Goal: Task Accomplishment & Management: Manage account settings

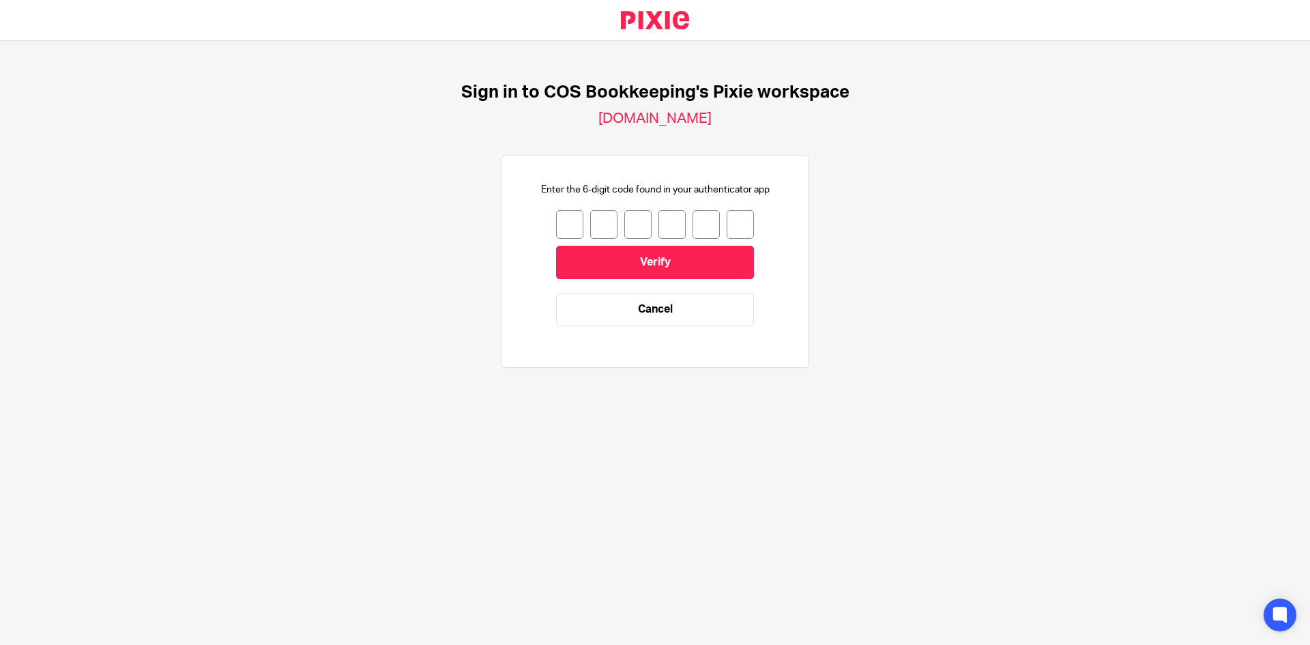
click at [563, 230] on input "number" at bounding box center [569, 224] width 27 height 29
type input "4"
type input "0"
type input "2"
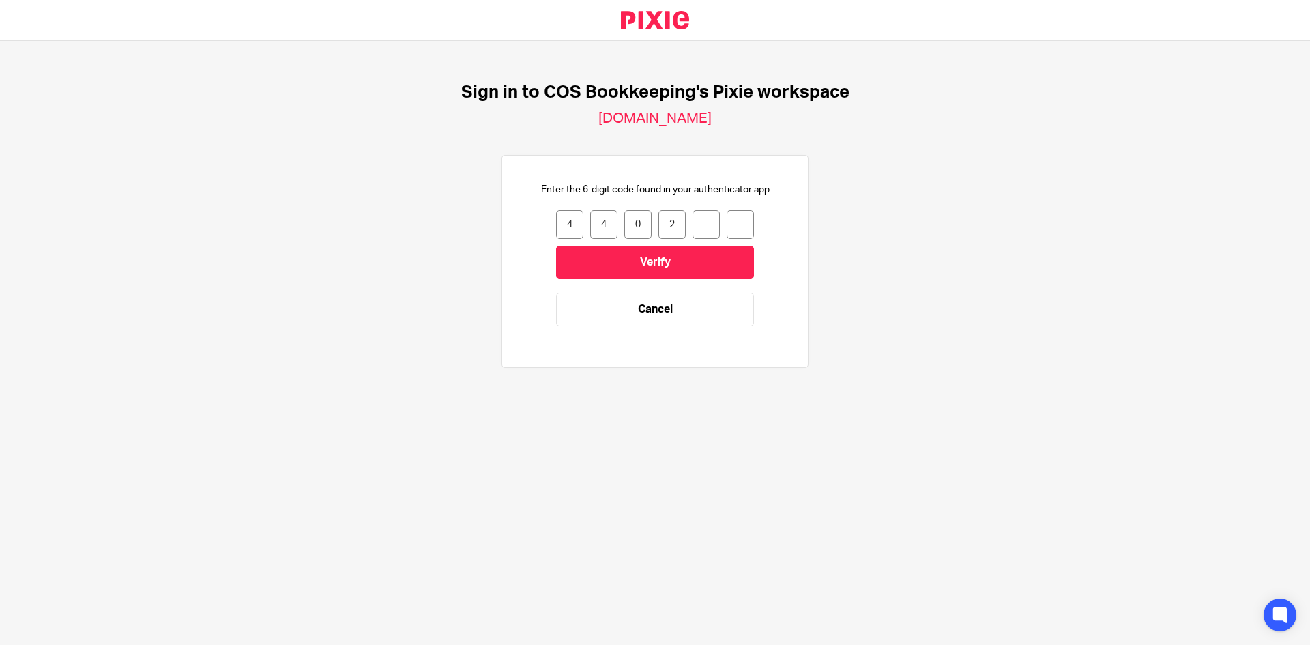
type input "6"
type input "8"
click at [627, 266] on input "Verify" at bounding box center [655, 262] width 198 height 33
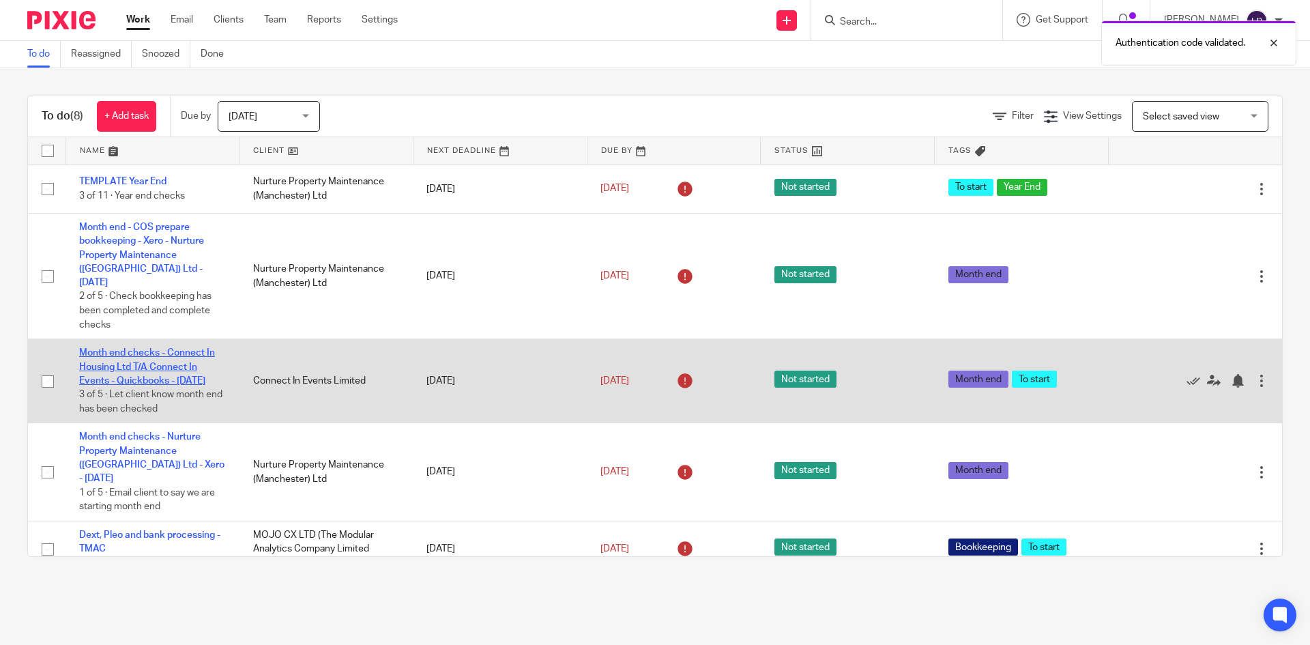
click at [162, 352] on link "Month end checks - Connect In Housing Ltd T/A Connect In Events - Quickbooks - …" at bounding box center [147, 367] width 136 height 38
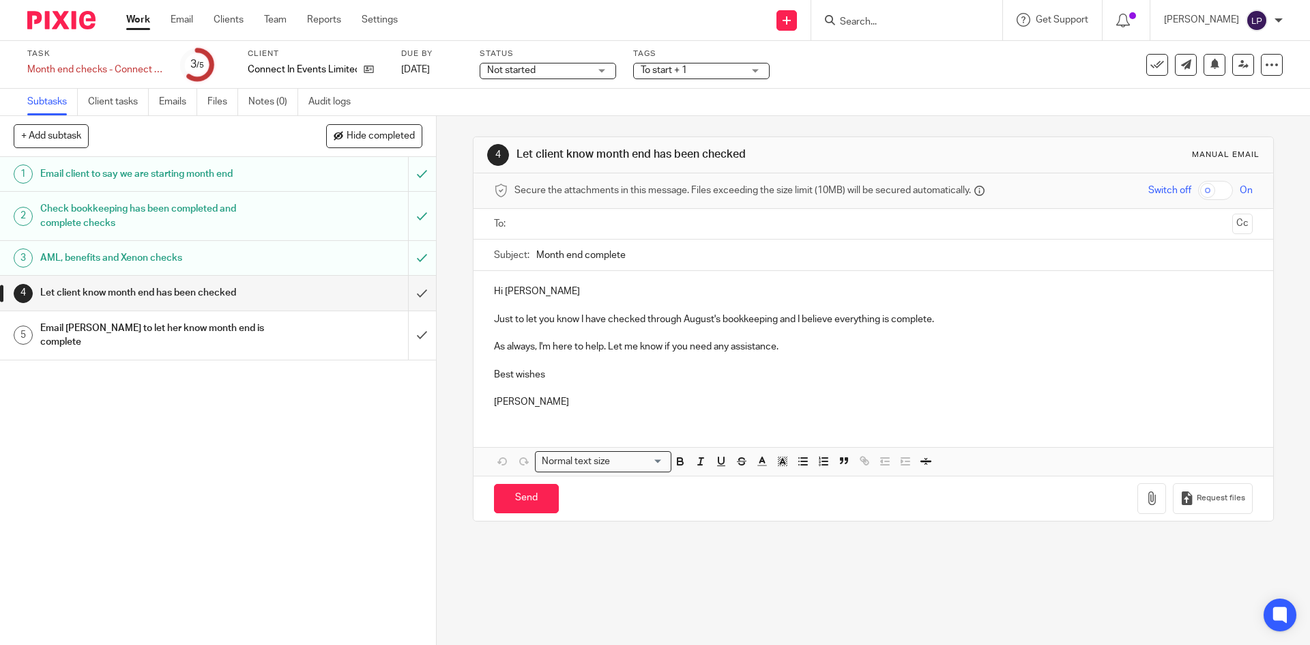
click at [141, 19] on link "Work" at bounding box center [138, 20] width 24 height 14
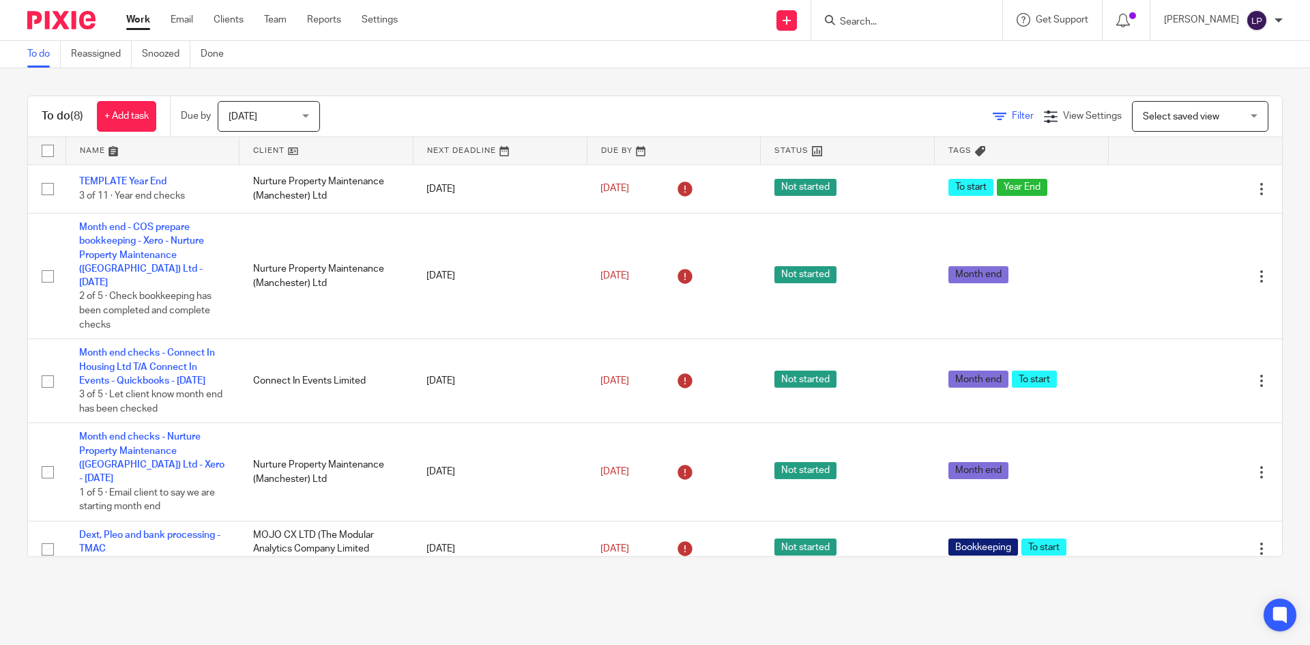
click at [993, 114] on link "Filter" at bounding box center [1013, 116] width 41 height 10
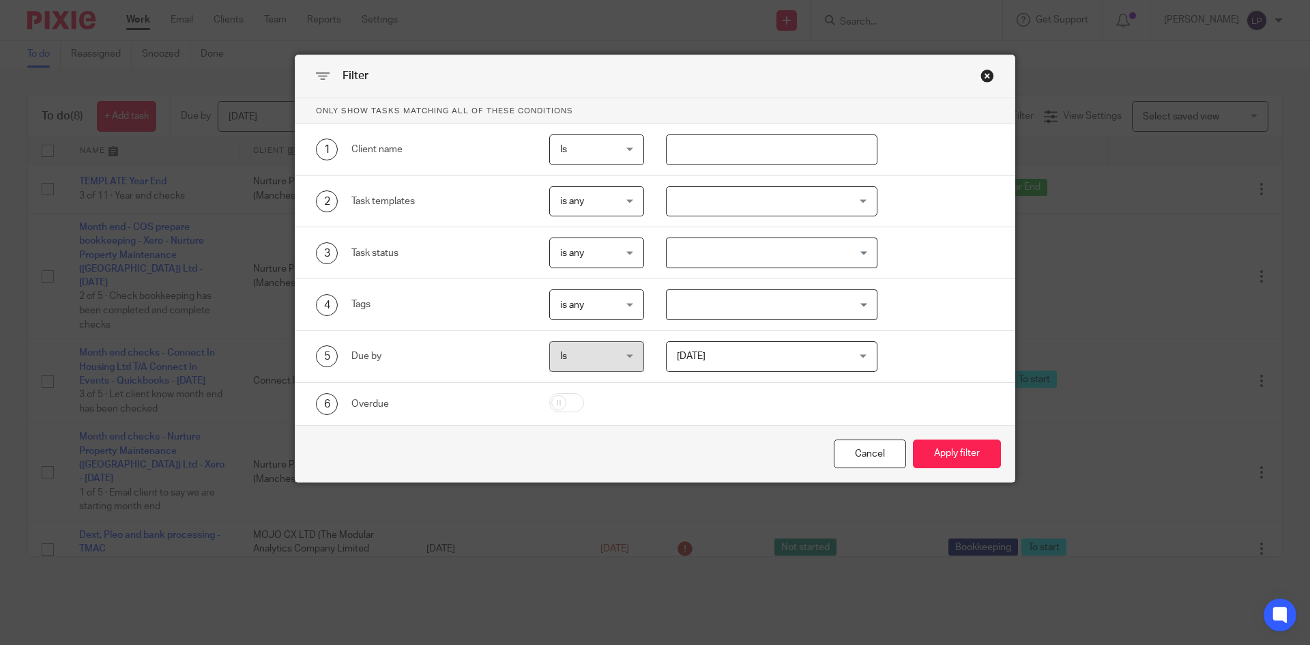
click at [705, 145] on input "text" at bounding box center [772, 149] width 212 height 31
type input "conect"
click at [960, 447] on button "Apply filter" at bounding box center [957, 453] width 88 height 29
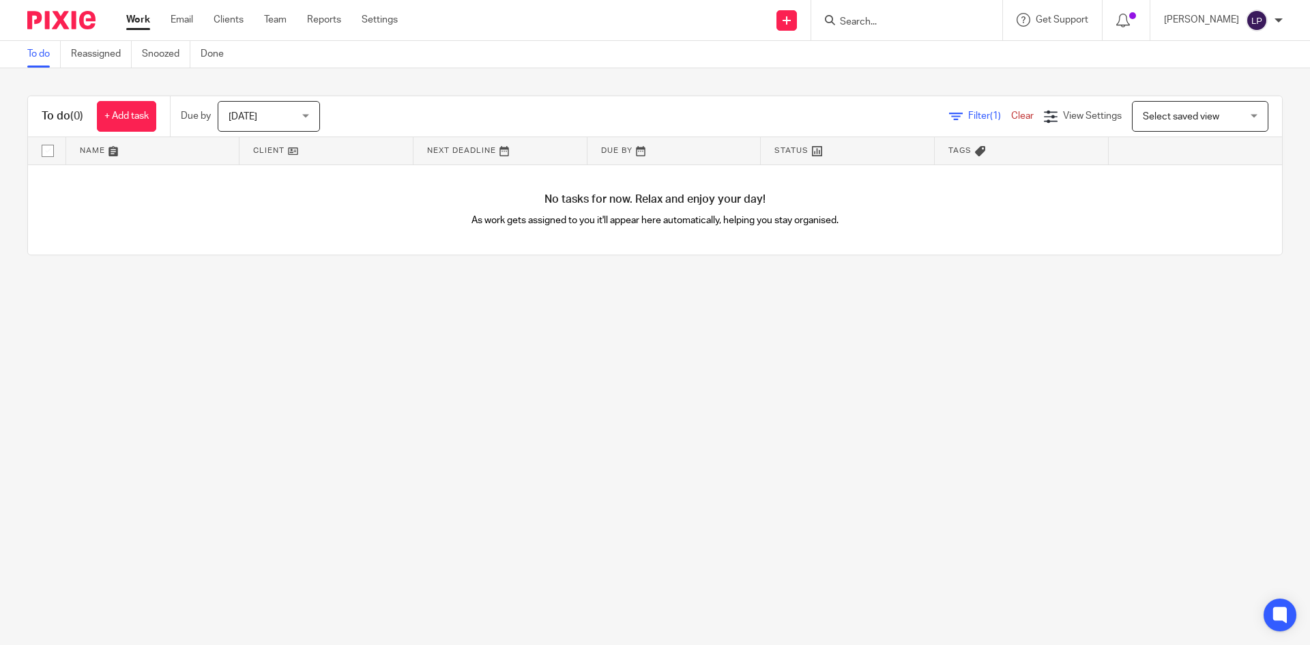
click at [307, 117] on div "Today Today" at bounding box center [269, 116] width 102 height 31
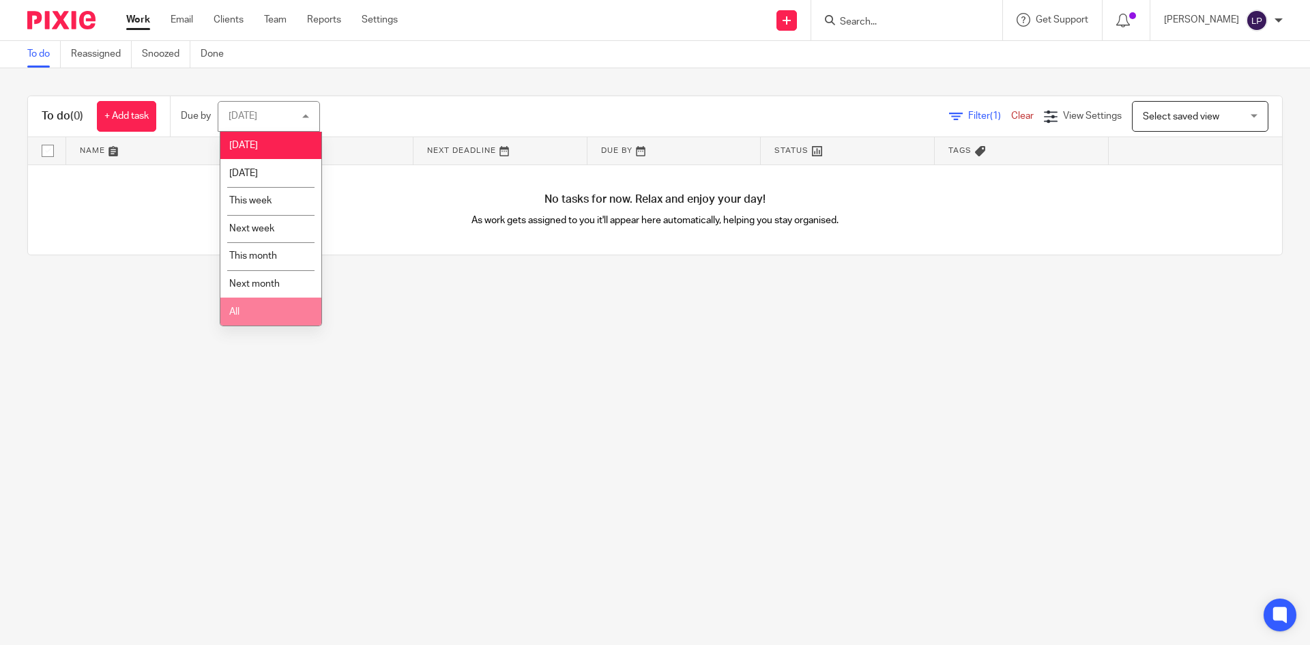
click at [247, 320] on li "All" at bounding box center [270, 311] width 101 height 28
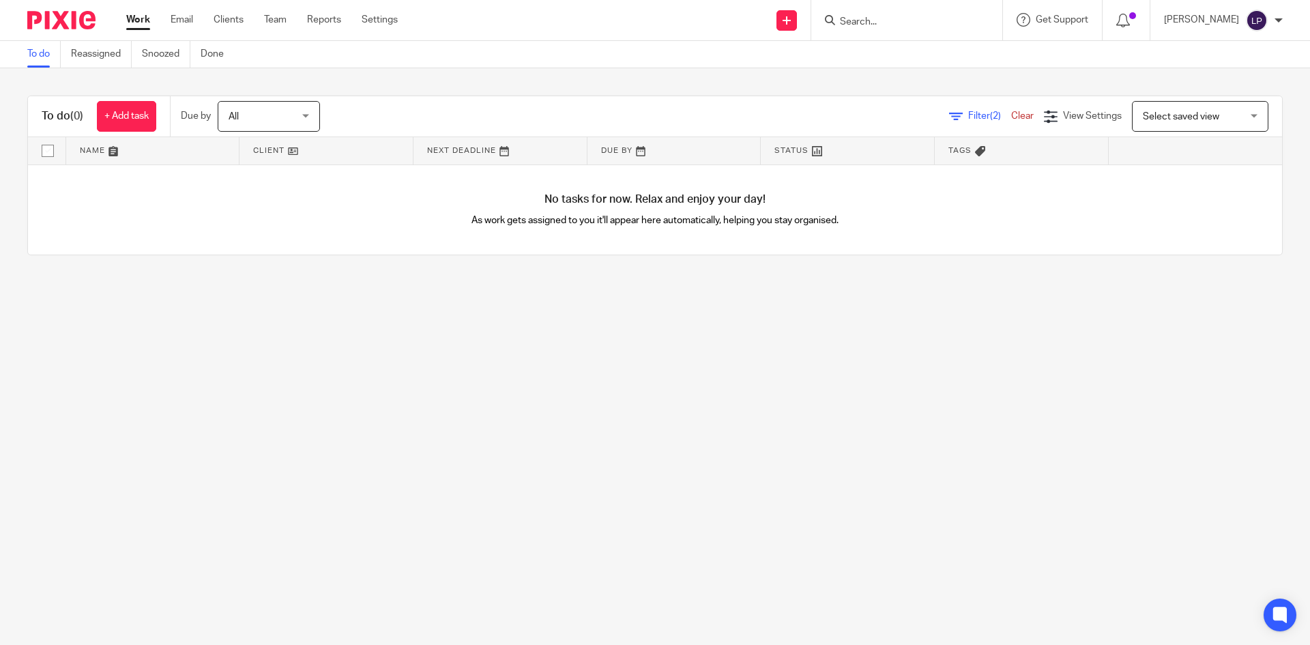
click at [968, 117] on span "Filter (2)" at bounding box center [989, 116] width 43 height 10
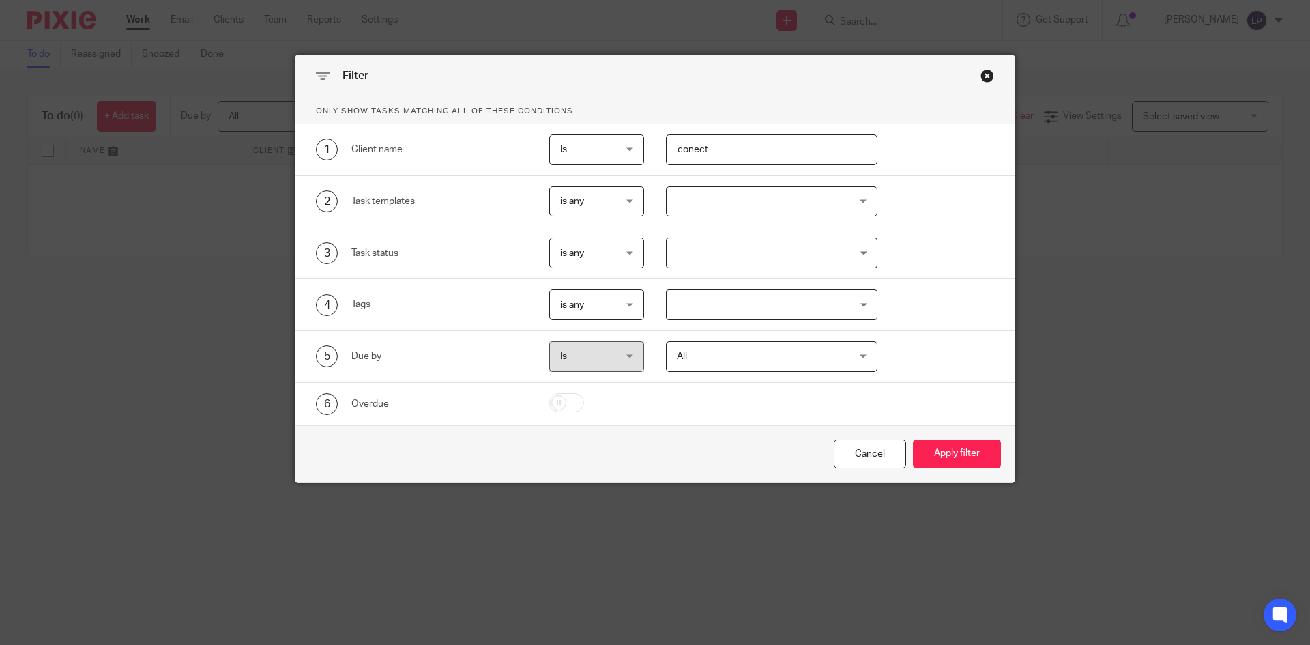
click at [691, 149] on input "conect" at bounding box center [772, 149] width 212 height 31
type input "connect"
click at [960, 458] on button "Apply filter" at bounding box center [957, 453] width 88 height 29
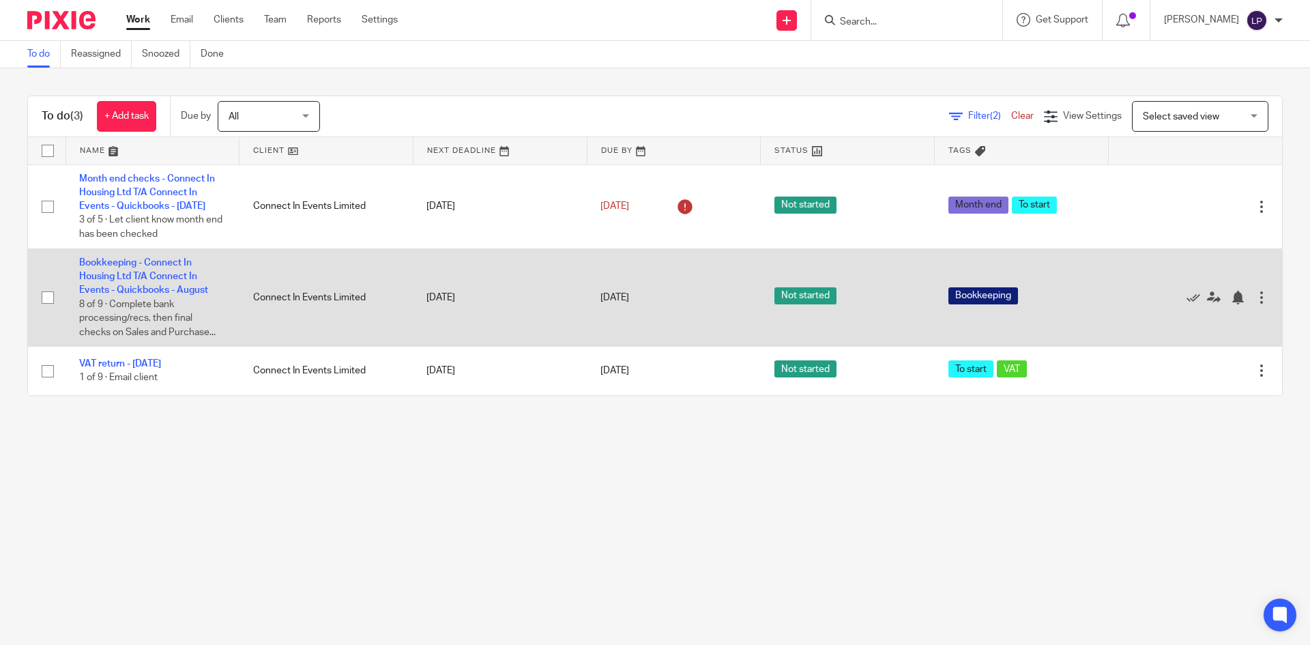
click at [145, 295] on link "Bookkeeping - Connect In Housing Ltd T/A Connect In Events - Quickbooks - August" at bounding box center [143, 277] width 129 height 38
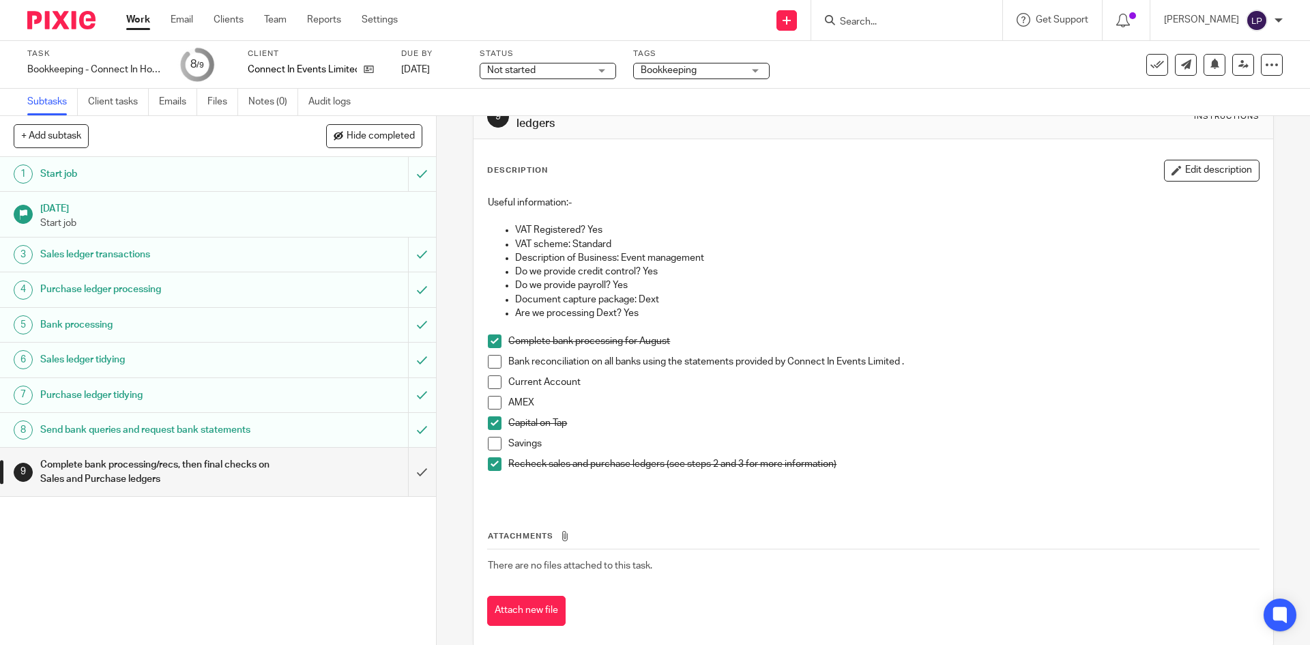
scroll to position [64, 0]
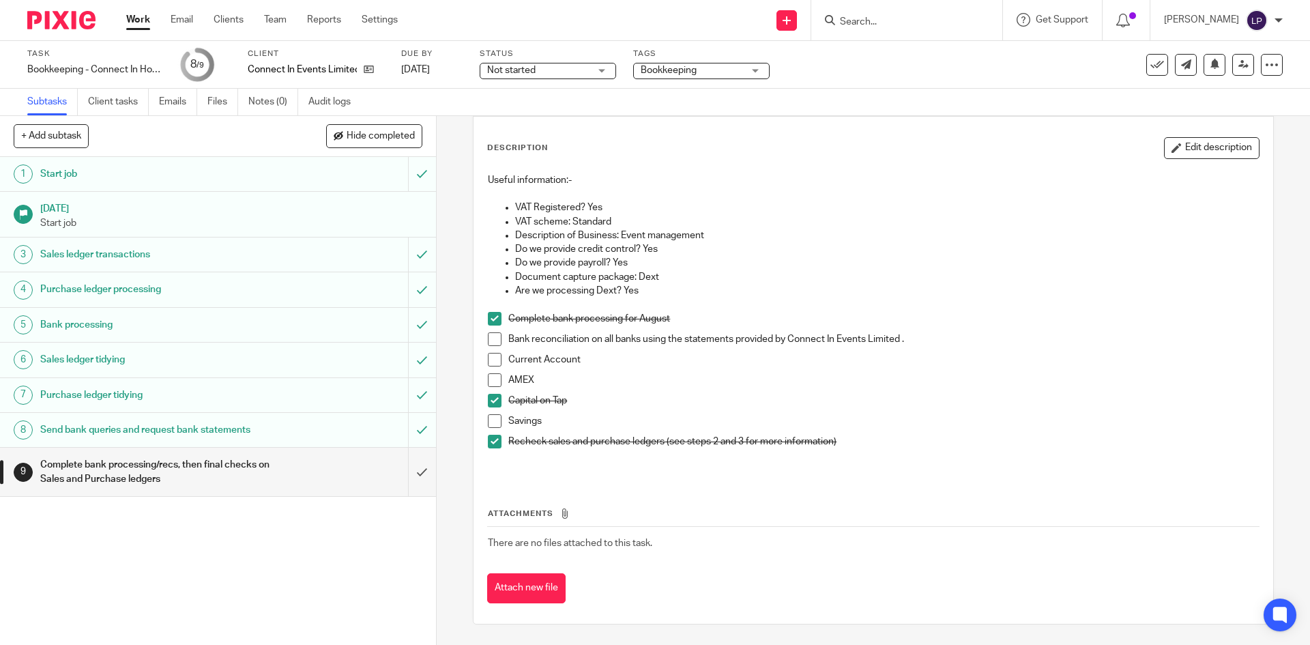
click at [493, 358] on span at bounding box center [495, 360] width 14 height 14
click at [493, 419] on span at bounding box center [495, 421] width 14 height 14
click at [489, 379] on span at bounding box center [495, 380] width 14 height 14
click at [492, 338] on span at bounding box center [495, 339] width 14 height 14
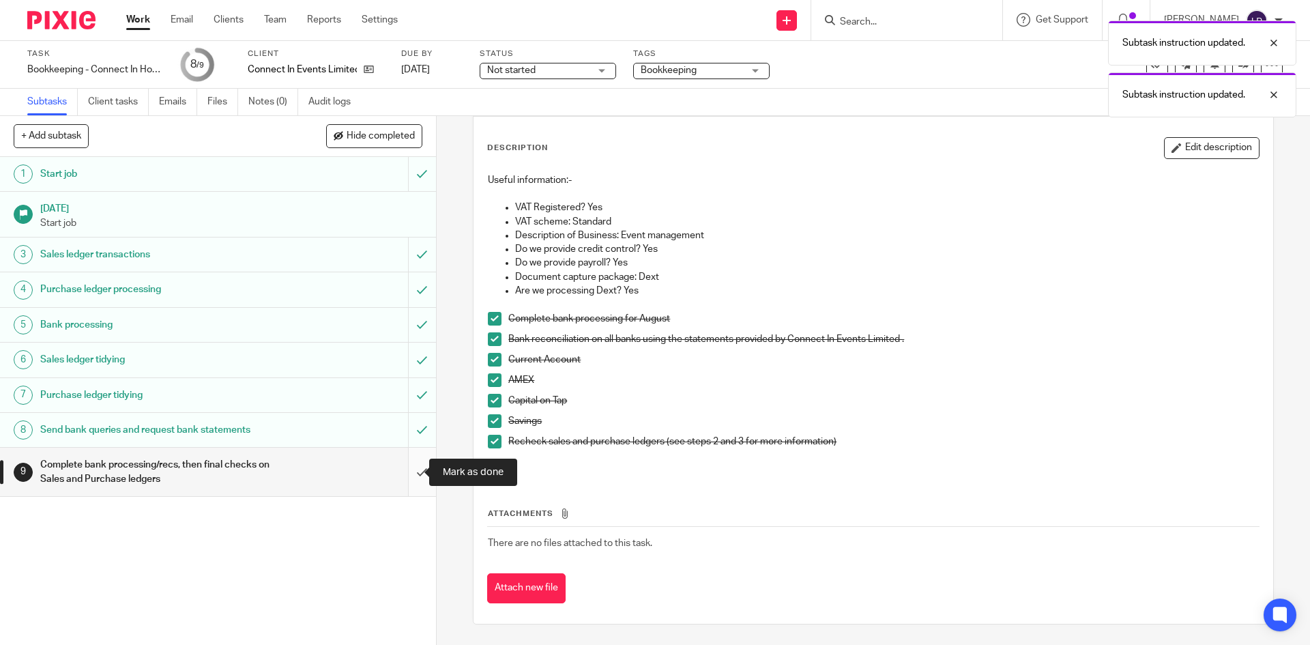
click at [409, 470] on input "submit" at bounding box center [218, 471] width 436 height 48
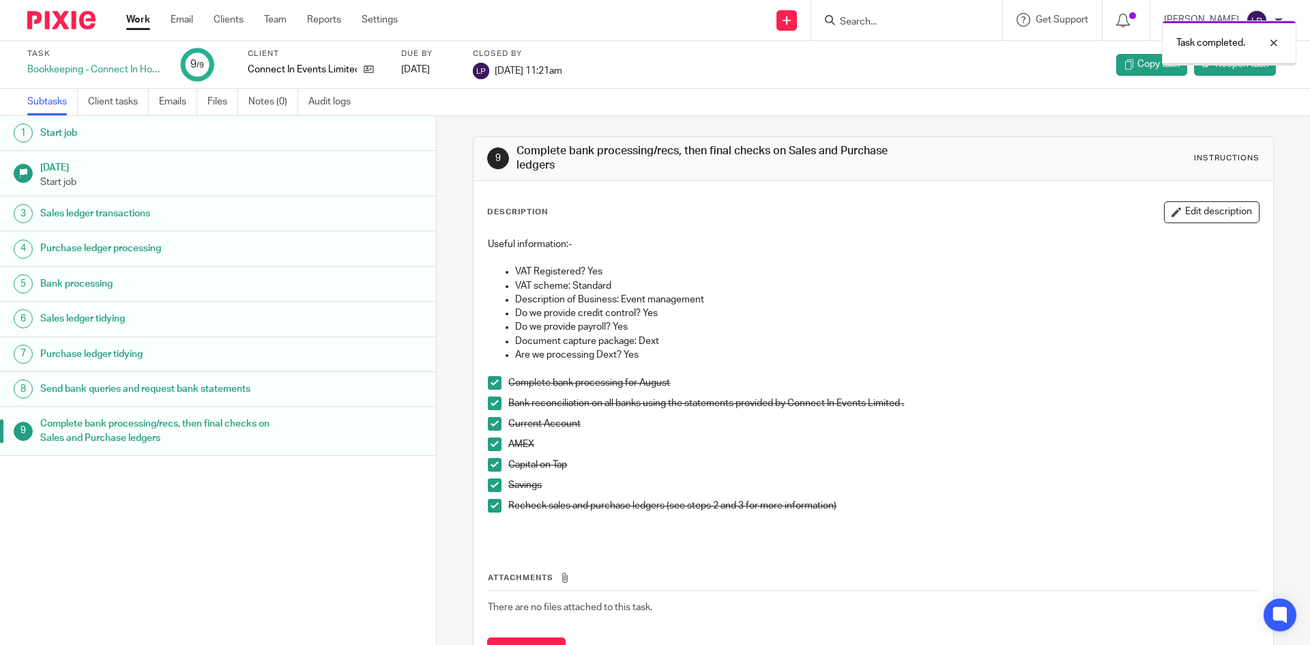
click at [141, 24] on link "Work" at bounding box center [138, 20] width 24 height 14
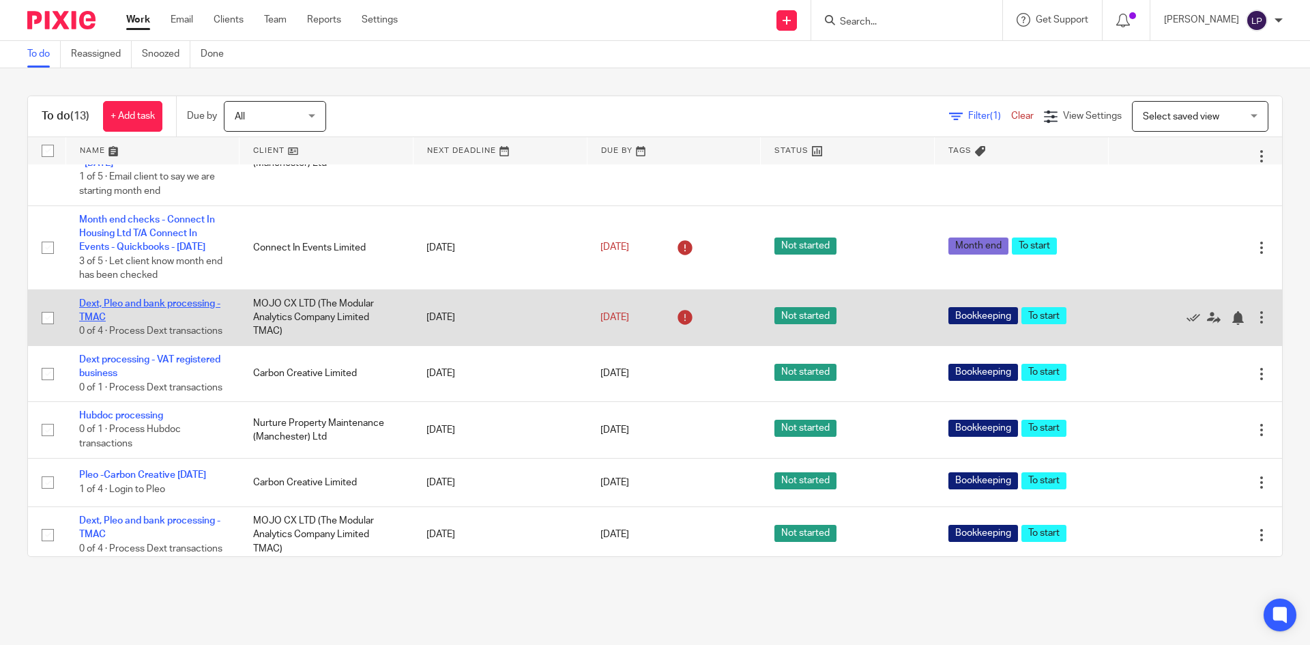
scroll to position [95, 0]
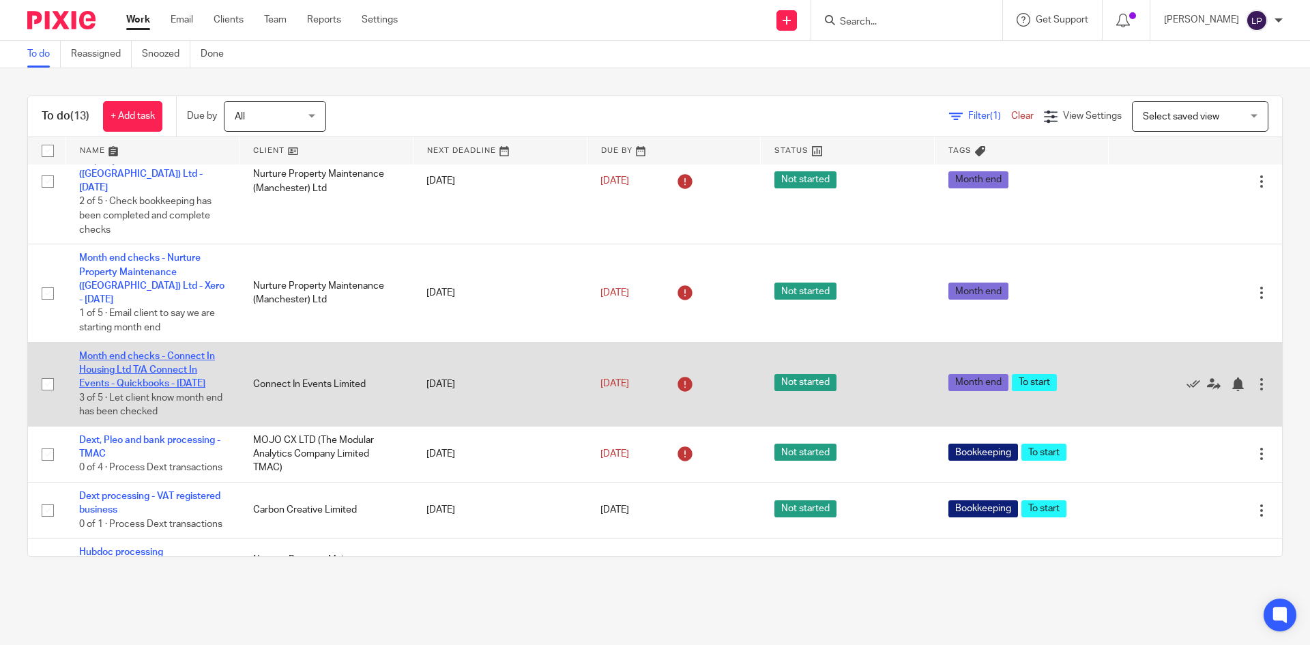
click at [137, 357] on link "Month end checks - Connect In Housing Ltd T/A Connect In Events - Quickbooks - …" at bounding box center [147, 370] width 136 height 38
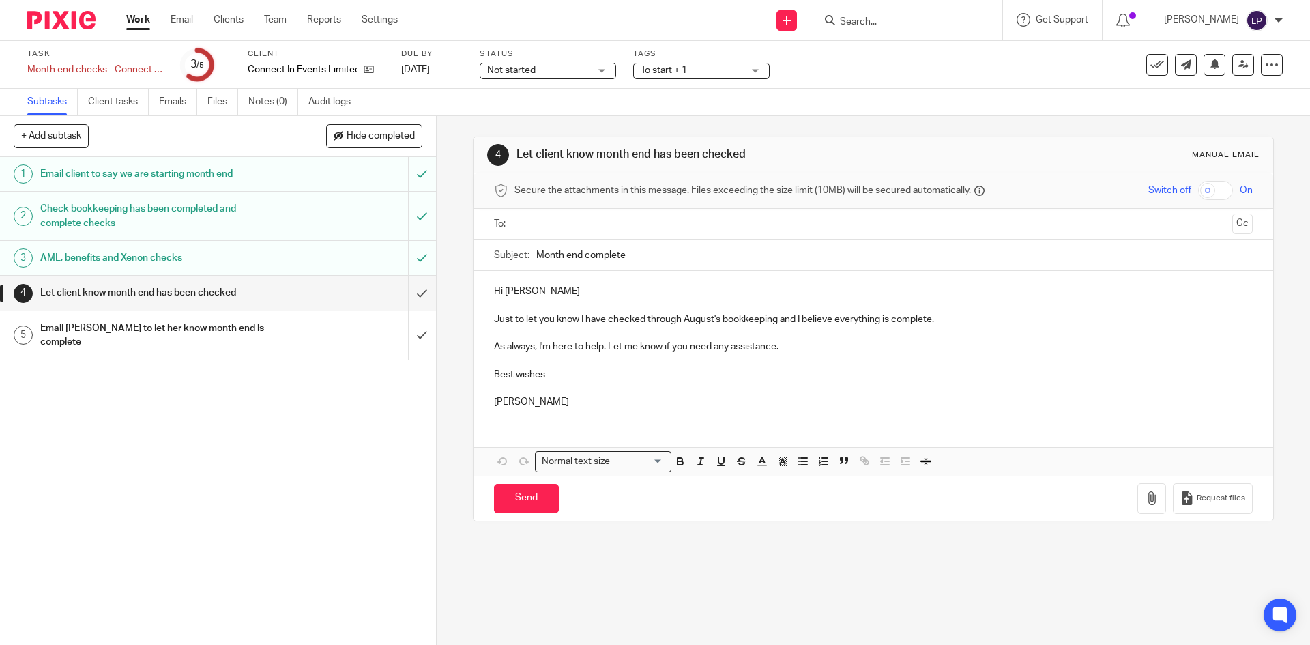
click at [574, 233] on ul at bounding box center [874, 224] width 716 height 23
click at [573, 224] on input "text" at bounding box center [872, 224] width 707 height 16
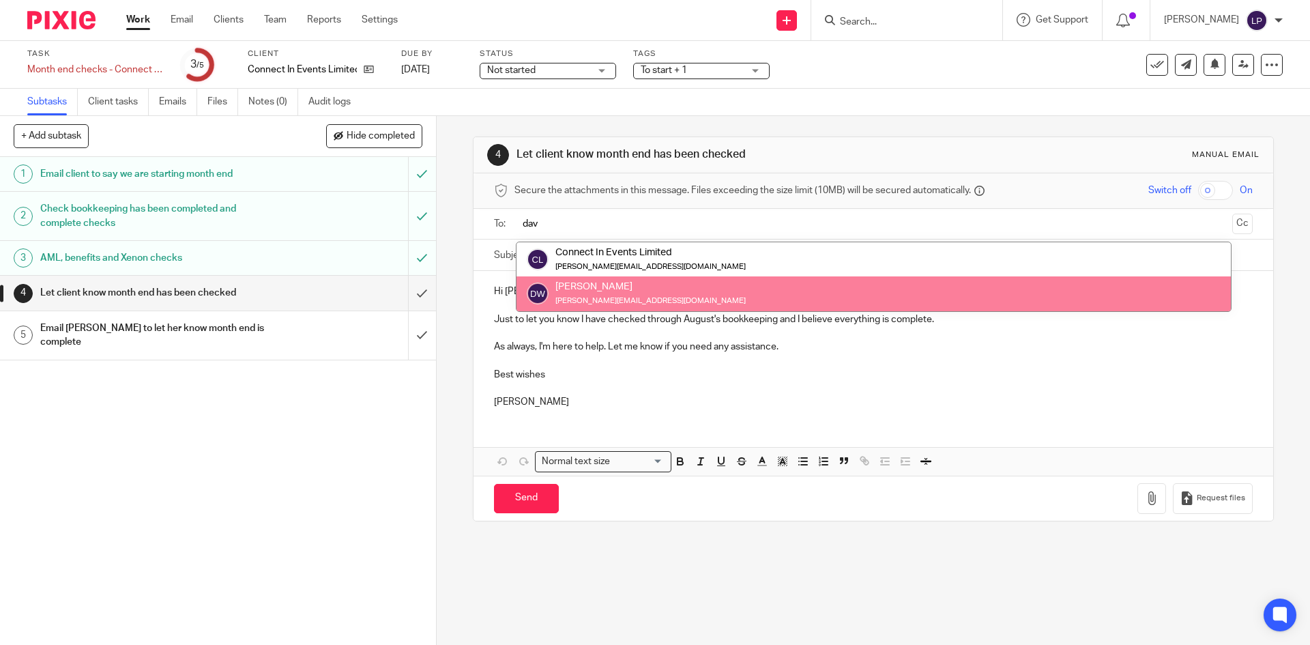
type input "dav"
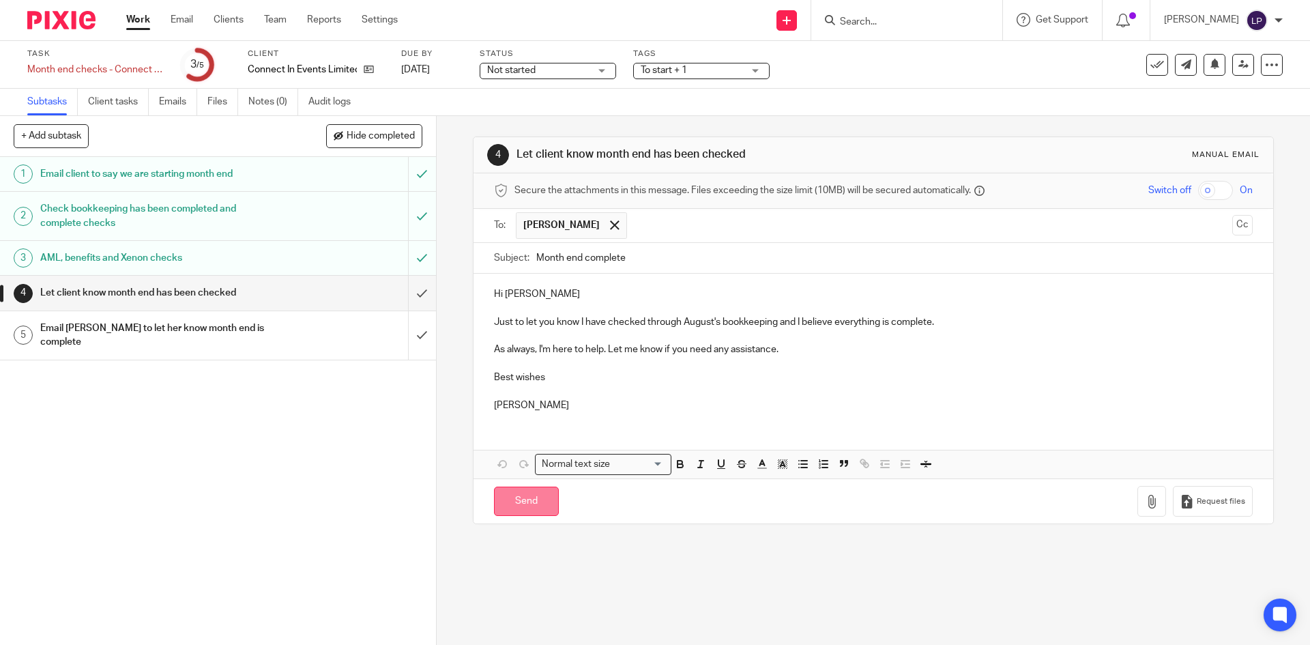
click at [530, 507] on input "Send" at bounding box center [526, 500] width 65 height 29
type input "Sent"
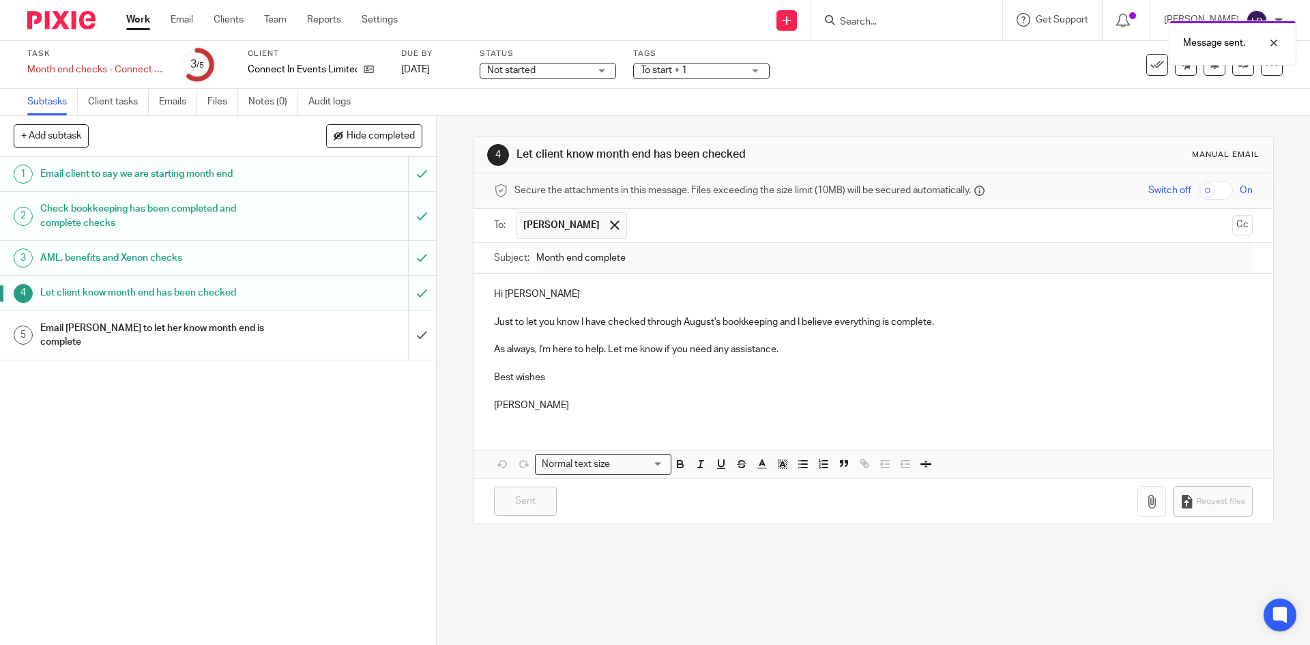
click at [331, 332] on div "Email Amy to let her know month end is complete" at bounding box center [217, 335] width 354 height 35
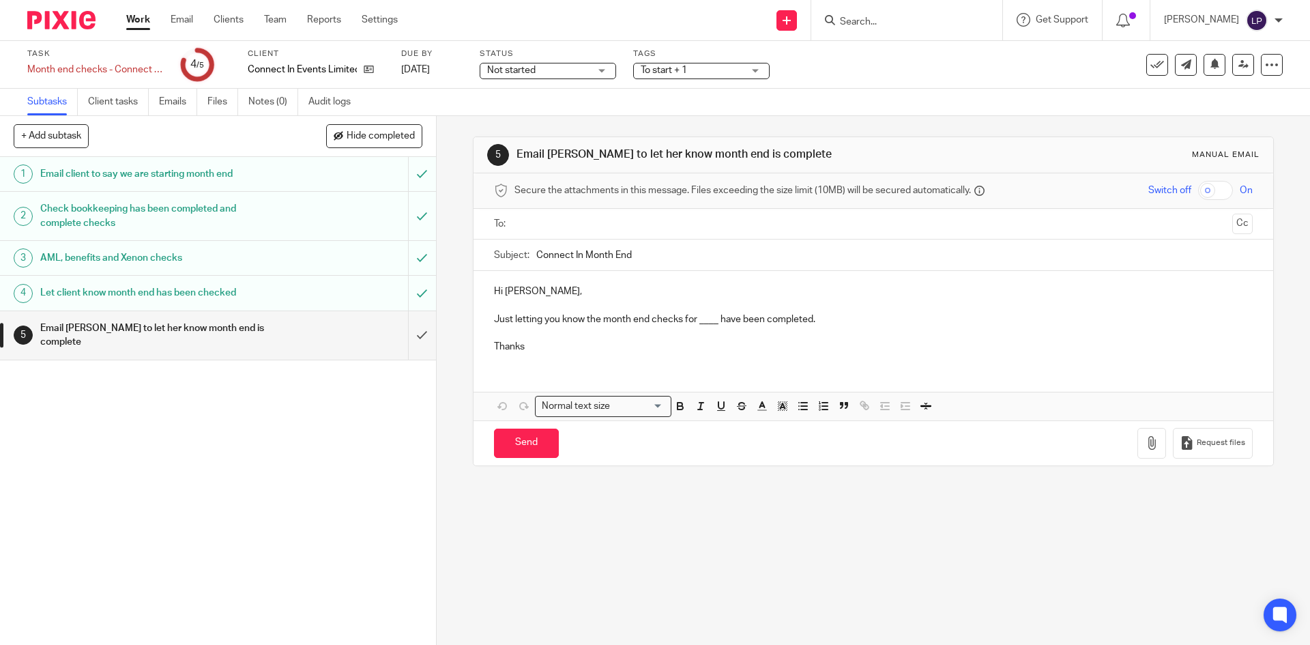
click at [560, 224] on input "text" at bounding box center [872, 224] width 707 height 16
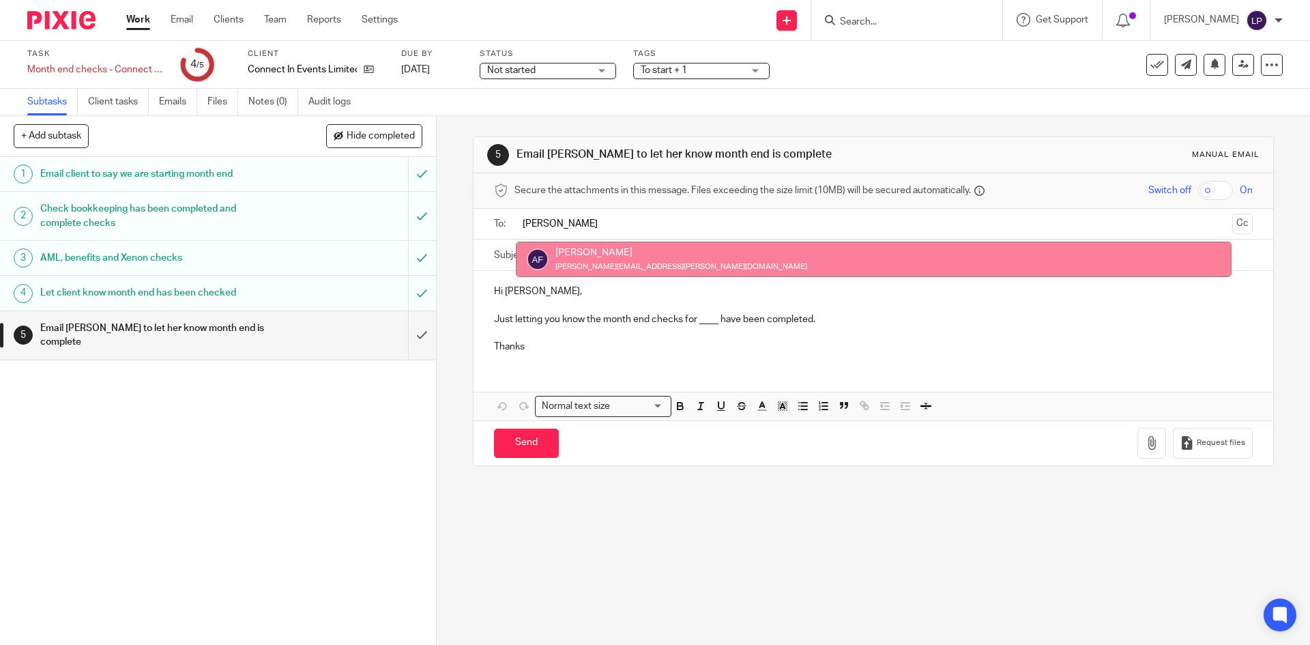
type input "amy"
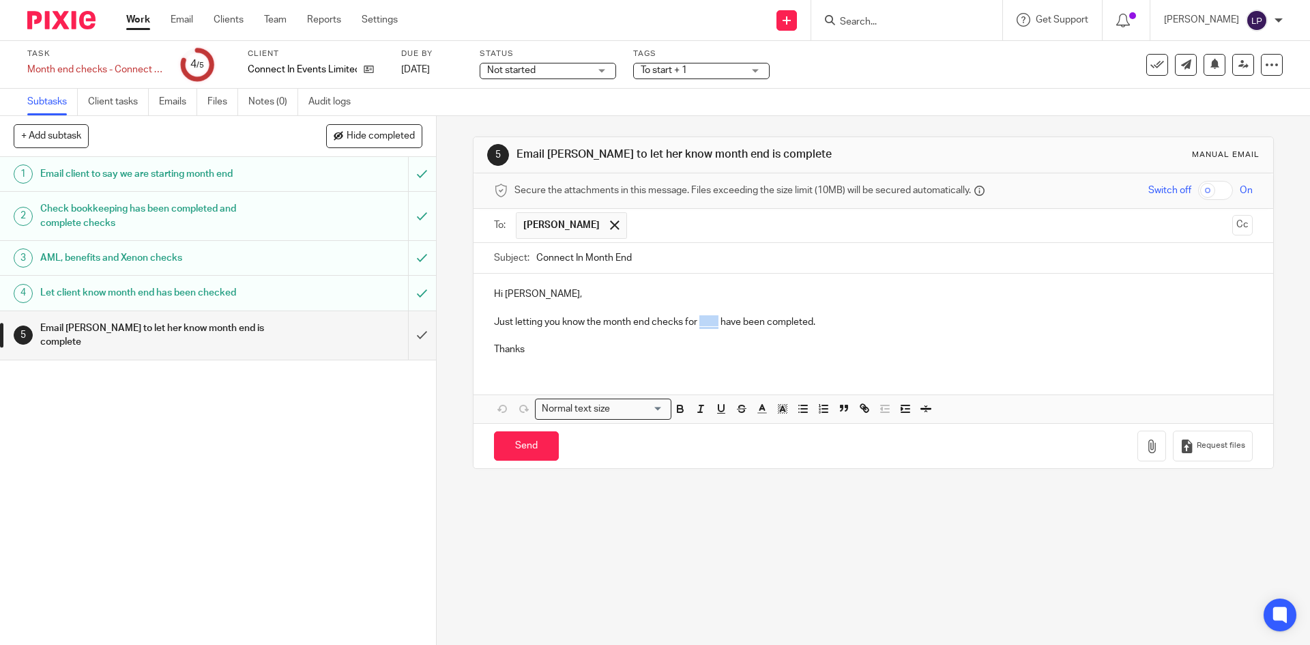
drag, startPoint x: 696, startPoint y: 325, endPoint x: 712, endPoint y: 327, distance: 16.5
click at [712, 327] on p "Just letting you know the month end checks for ____ have been completed." at bounding box center [873, 322] width 758 height 14
click at [554, 349] on p "Thanks" at bounding box center [873, 349] width 758 height 14
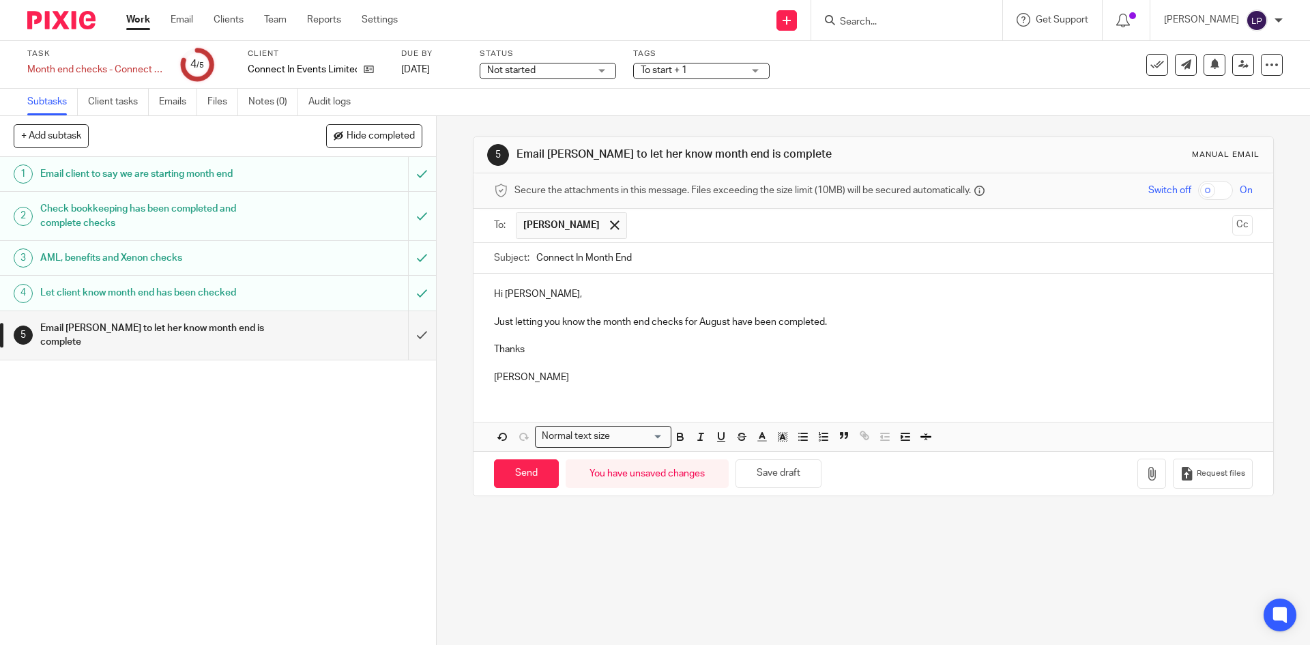
drag, startPoint x: 529, startPoint y: 465, endPoint x: 517, endPoint y: 443, distance: 25.3
click at [528, 465] on input "Send" at bounding box center [526, 473] width 65 height 29
type input "Sent"
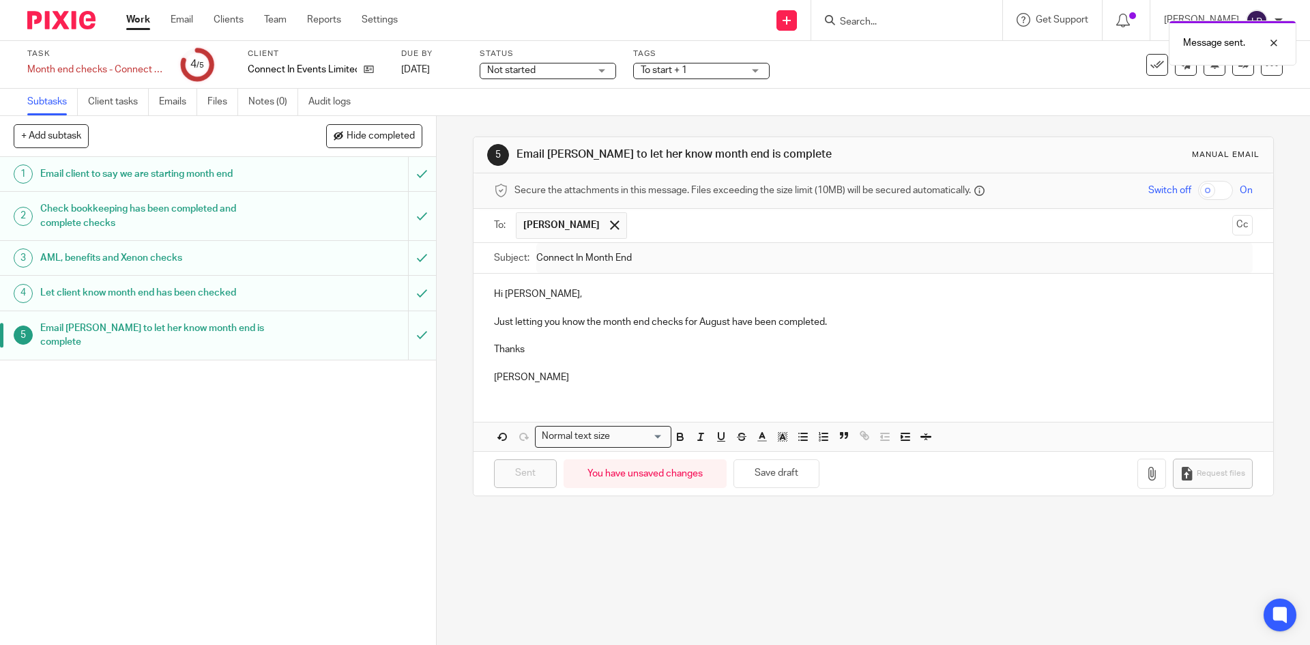
click at [136, 22] on link "Work" at bounding box center [138, 20] width 24 height 14
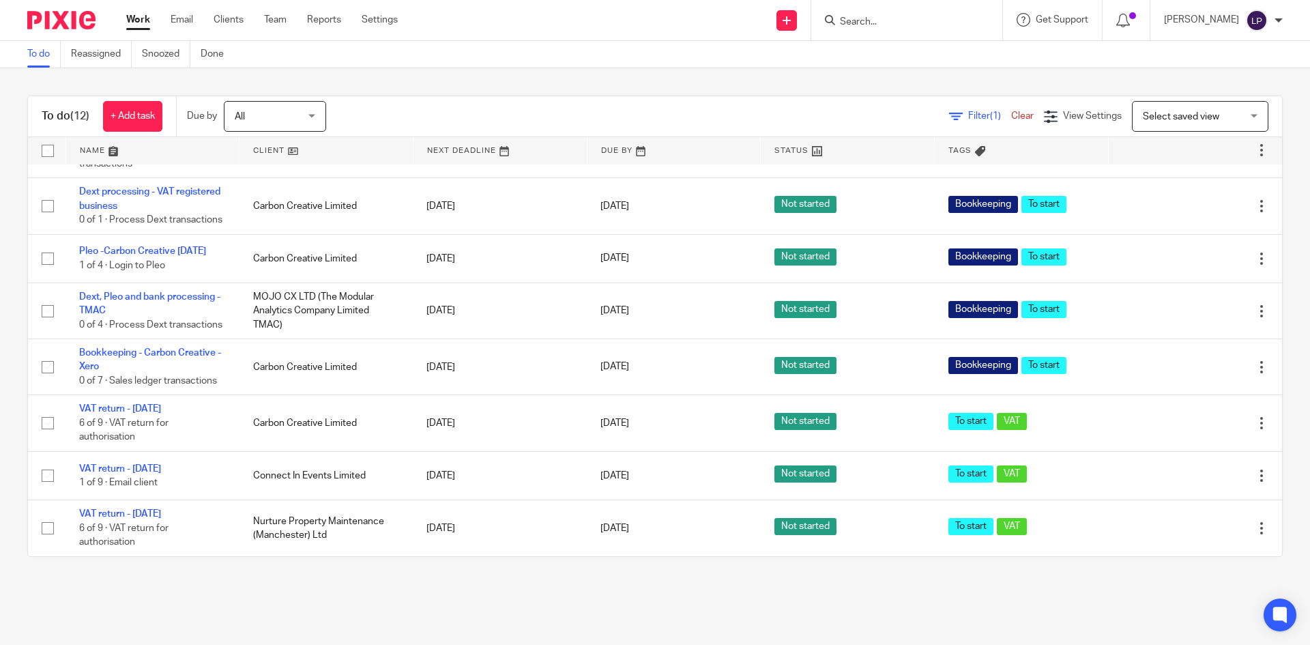
scroll to position [407, 0]
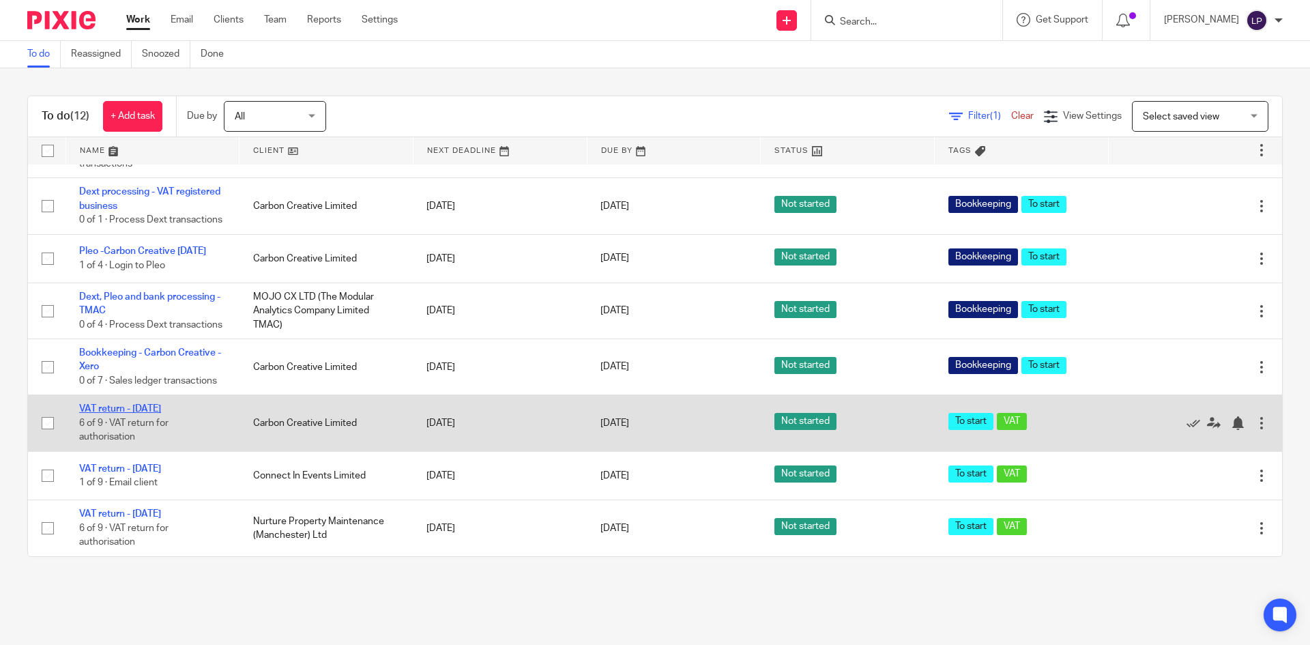
click at [127, 409] on link "VAT return - [DATE]" at bounding box center [120, 409] width 82 height 10
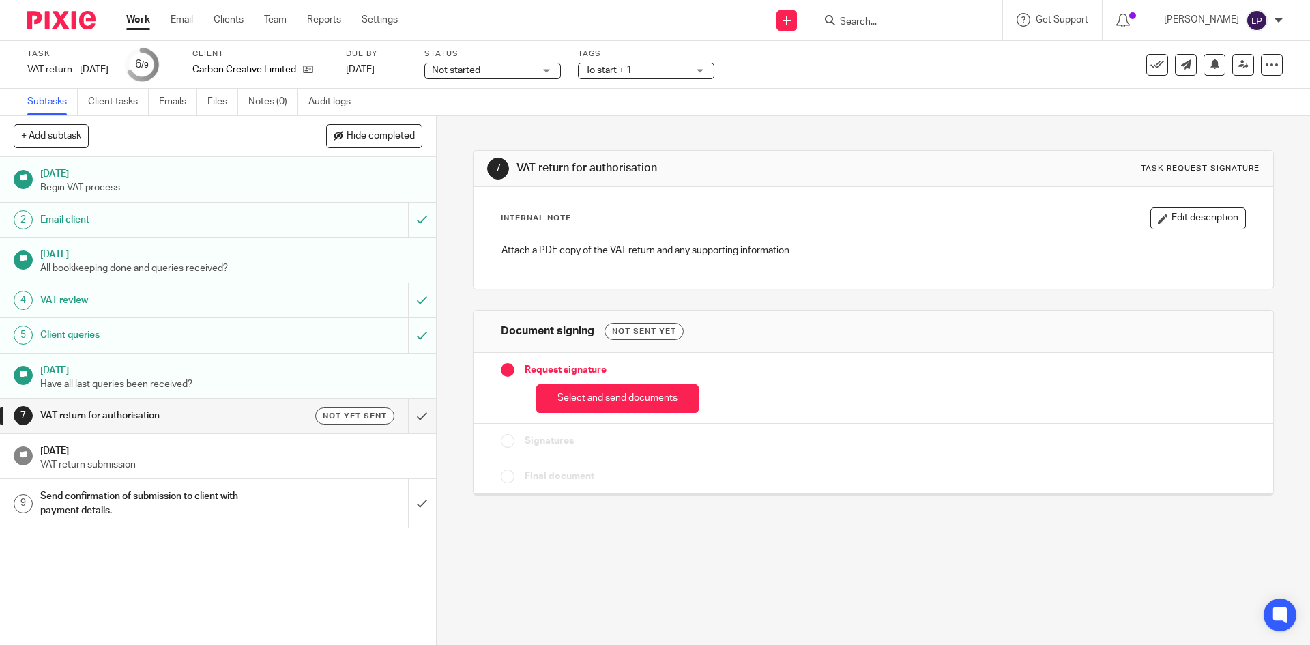
click at [138, 24] on link "Work" at bounding box center [138, 20] width 24 height 14
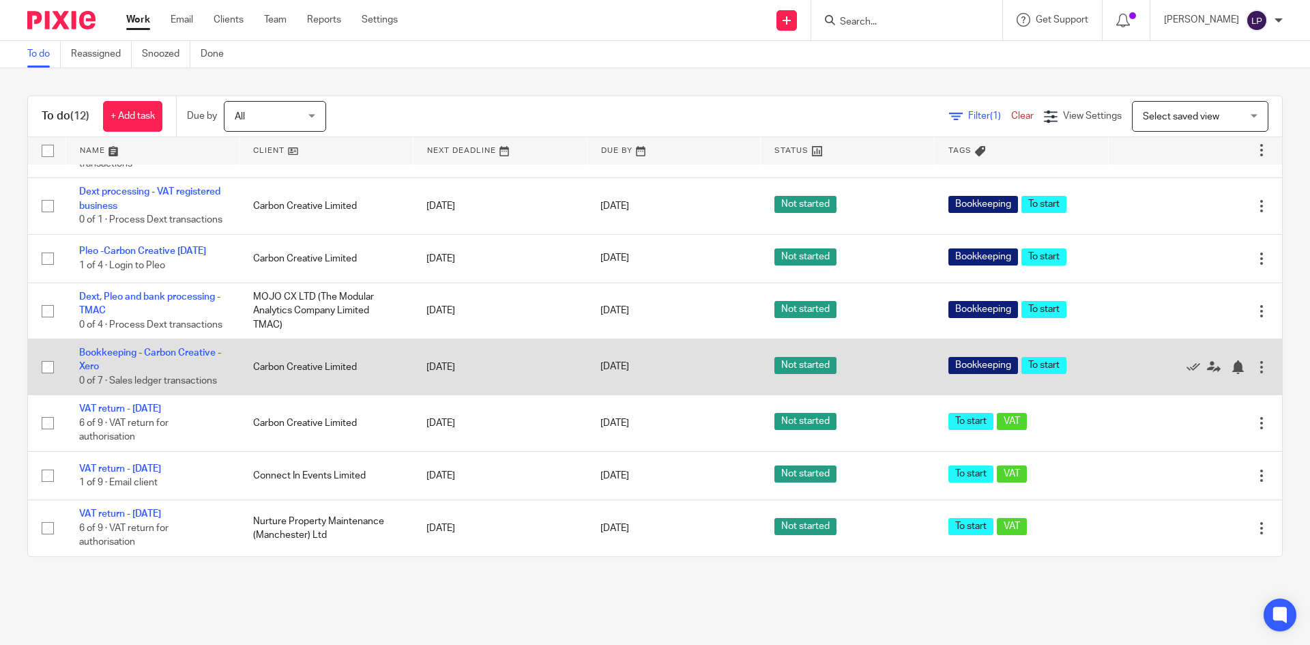
scroll to position [407, 0]
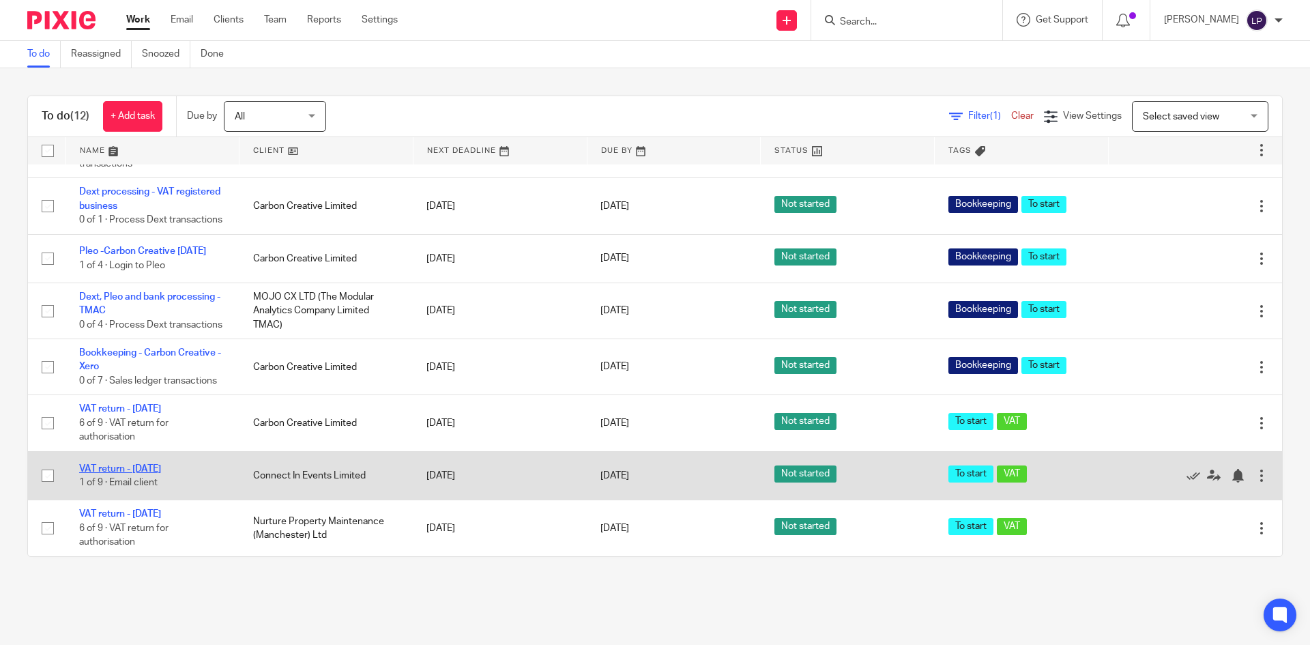
click at [141, 469] on link "VAT return - [DATE]" at bounding box center [120, 469] width 82 height 10
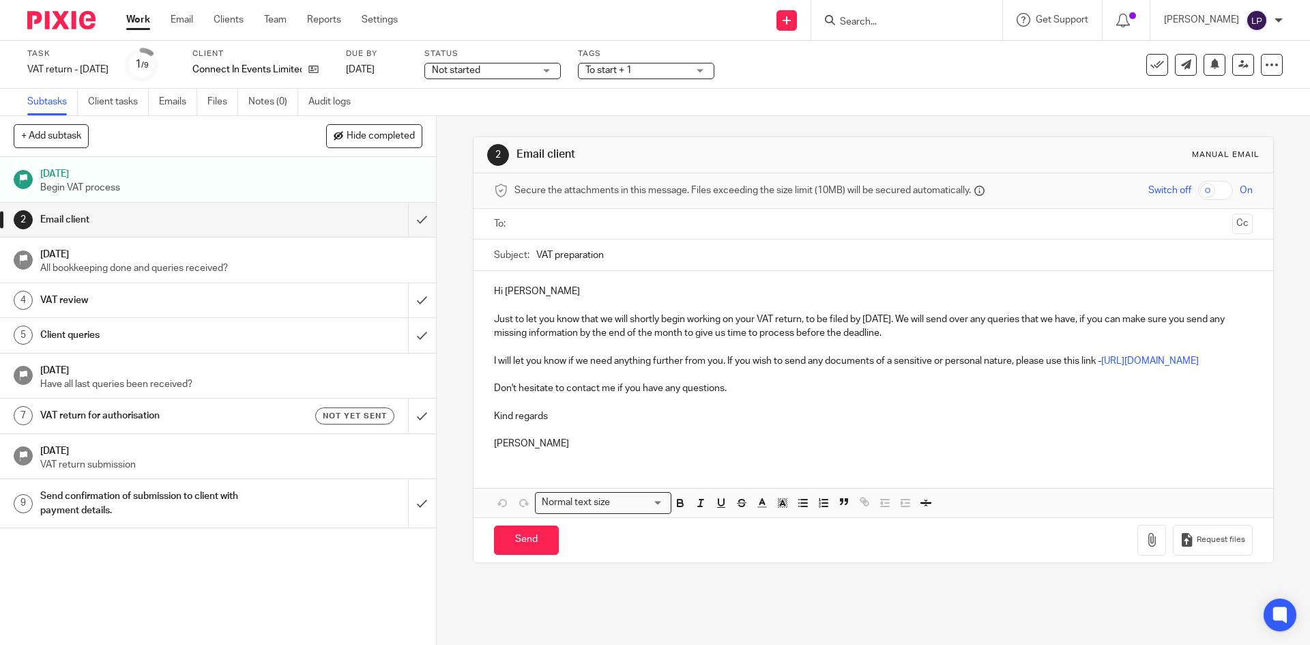
click at [547, 220] on input "text" at bounding box center [872, 224] width 707 height 16
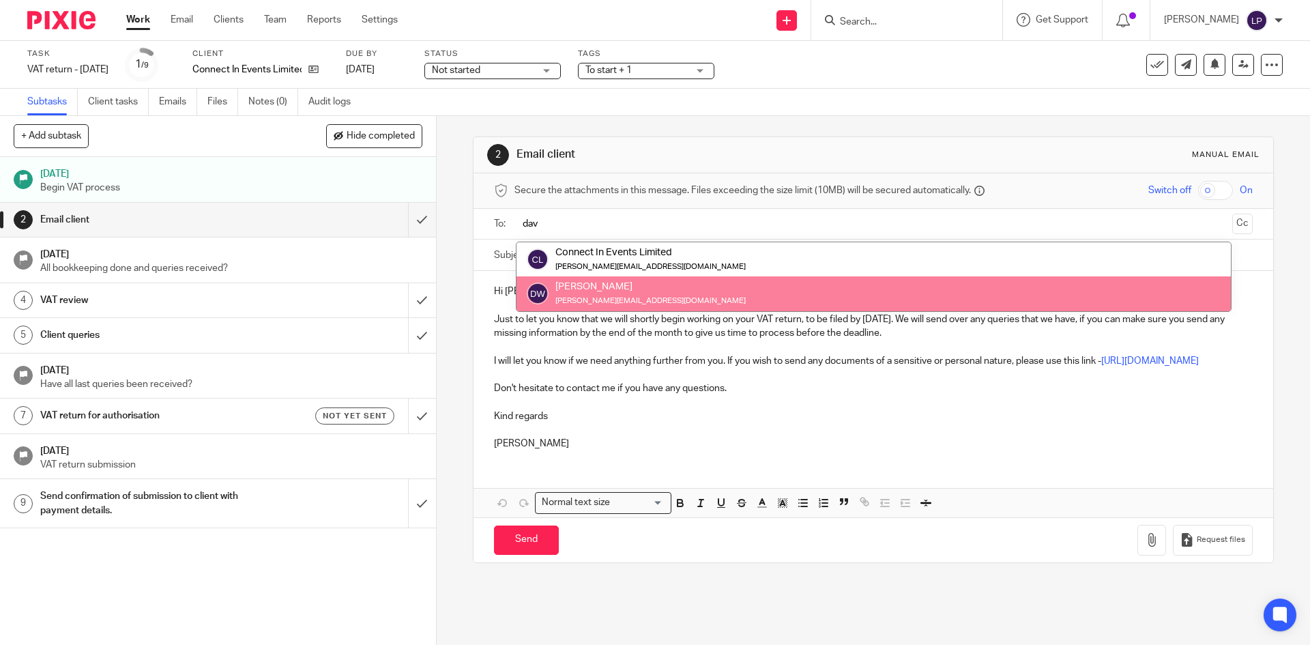
type input "dav"
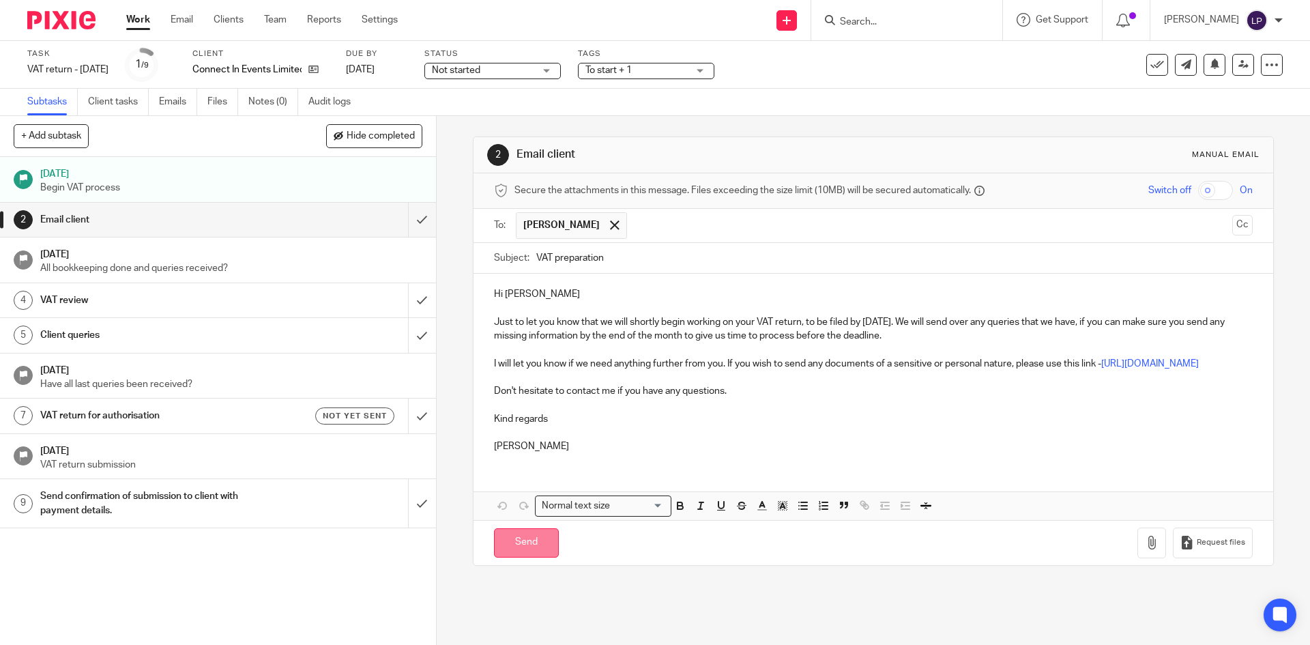
click at [522, 557] on input "Send" at bounding box center [526, 542] width 65 height 29
type input "Sent"
